Goal: Information Seeking & Learning: Learn about a topic

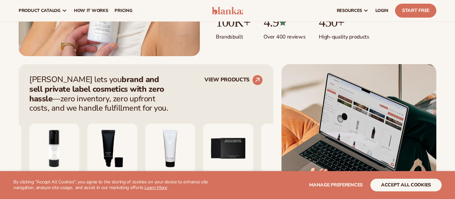
scroll to position [210, 0]
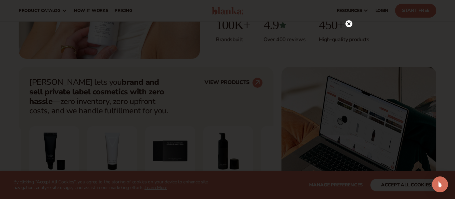
click at [350, 22] on icon at bounding box center [348, 23] width 3 height 3
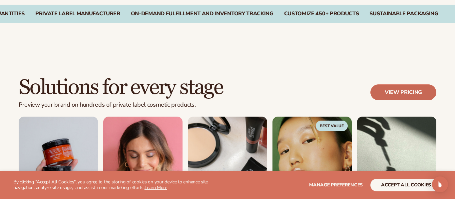
scroll to position [531, 0]
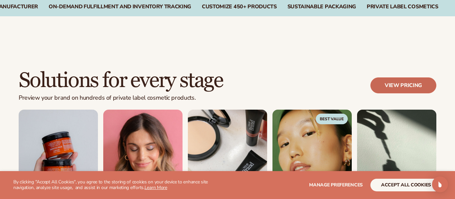
click at [371, 90] on div "View pricing" at bounding box center [403, 86] width 66 height 16
click at [390, 93] on link "View pricing" at bounding box center [403, 86] width 66 height 16
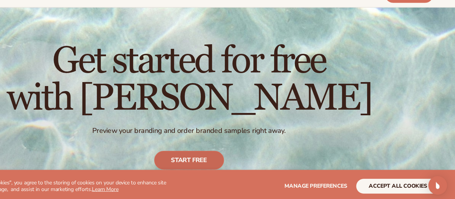
click at [241, 159] on link "Start free" at bounding box center [228, 163] width 60 height 16
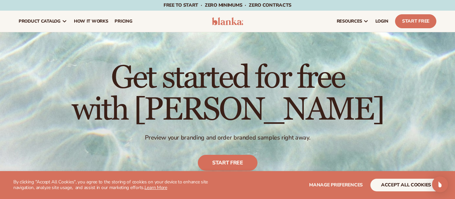
click at [230, 22] on img at bounding box center [227, 21] width 31 height 8
